Goal: Transaction & Acquisition: Book appointment/travel/reservation

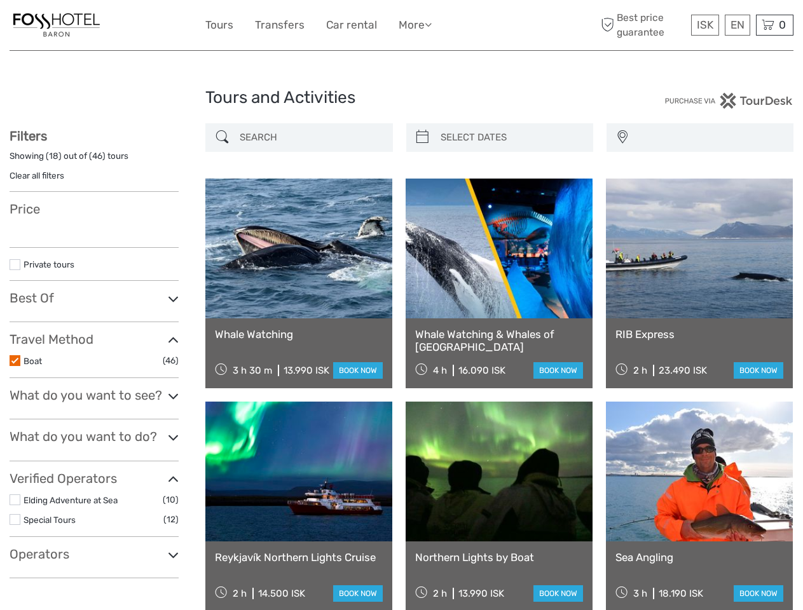
select select
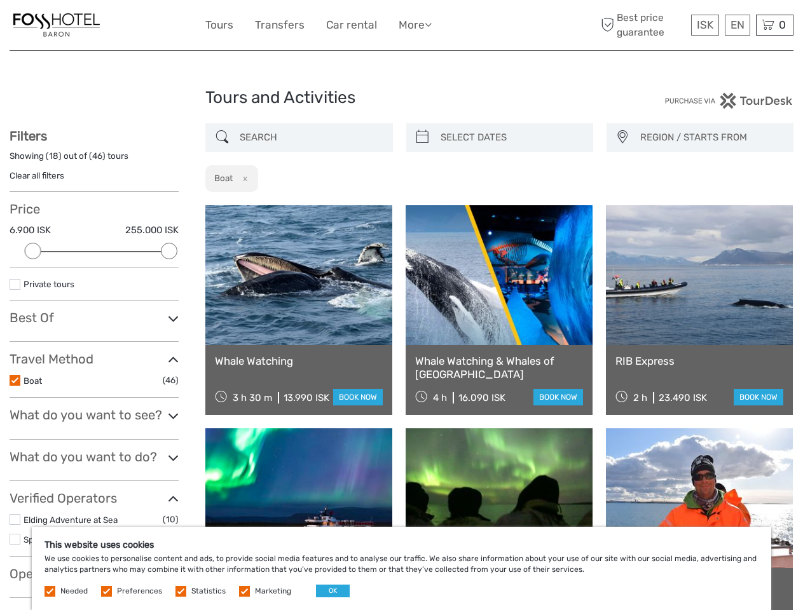
click at [401, 25] on link "More" at bounding box center [415, 25] width 33 height 18
click at [414, 25] on link "More" at bounding box center [415, 25] width 33 height 18
click at [430, 24] on icon at bounding box center [428, 24] width 7 height 11
click at [704, 25] on span "ISK" at bounding box center [705, 24] width 17 height 13
click at [737, 25] on div "EN English Español Deutsch" at bounding box center [737, 25] width 25 height 21
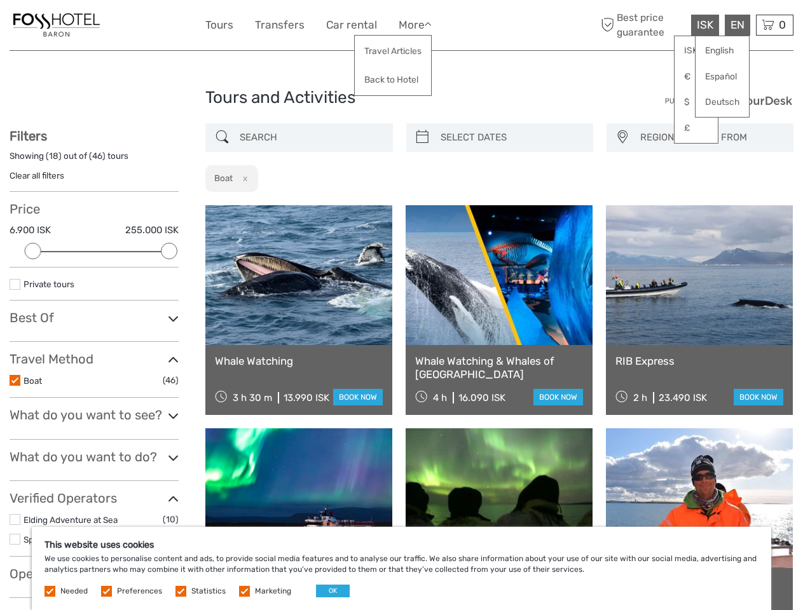
click at [774, 25] on div "0 Items Total 0 ISK Checkout The shopping cart is empty." at bounding box center [775, 25] width 38 height 21
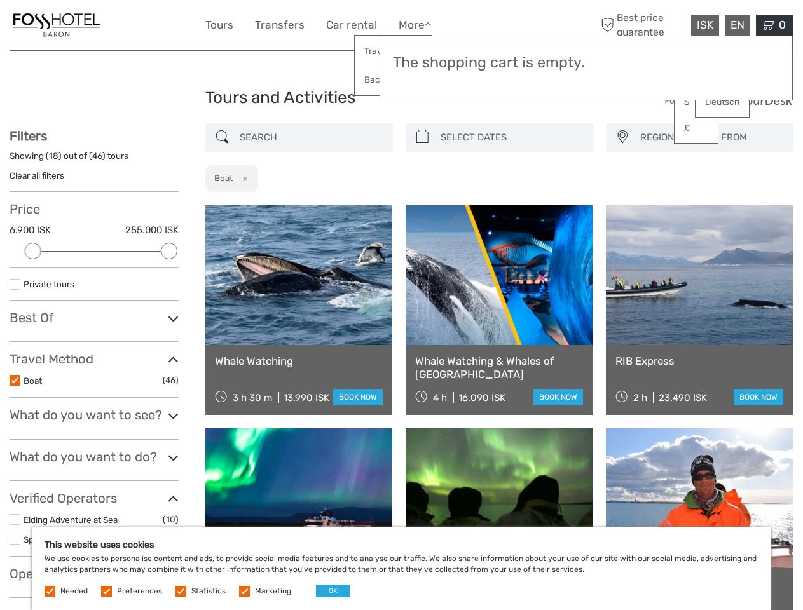
click at [33, 251] on div at bounding box center [33, 251] width 17 height 17
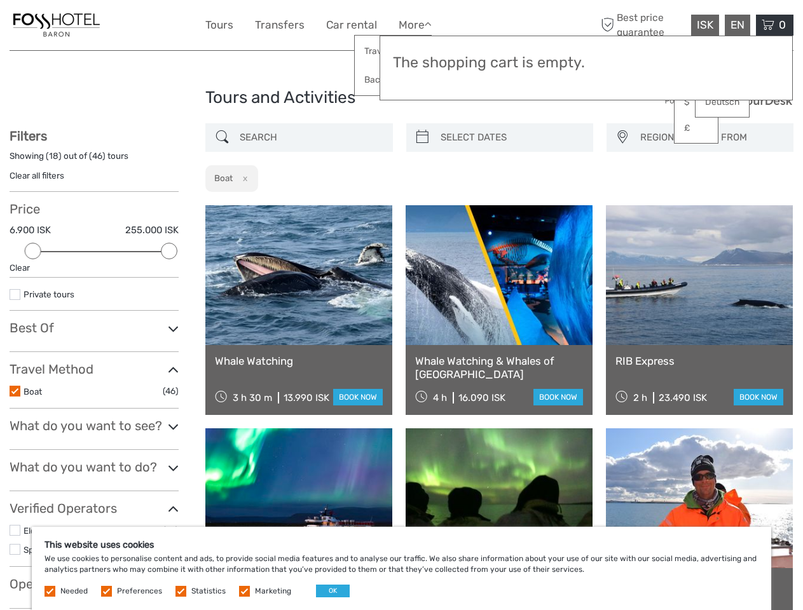
click at [169, 251] on div "Filters Showing ( 18 ) out of ( 46 ) tours Clear all filters Price 6.900 ISK 25…" at bounding box center [94, 368] width 169 height 481
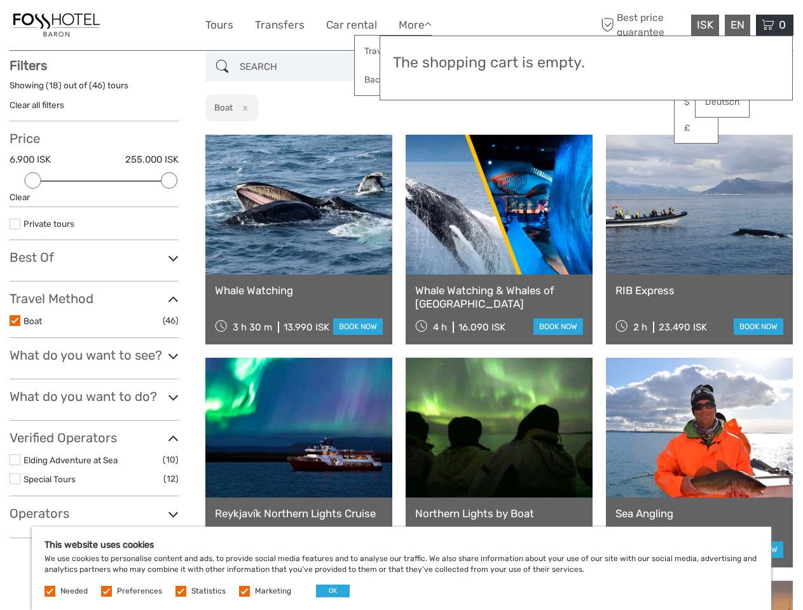
click at [422, 137] on link at bounding box center [499, 205] width 187 height 140
click at [510, 137] on link at bounding box center [499, 205] width 187 height 140
